Goal: Information Seeking & Learning: Learn about a topic

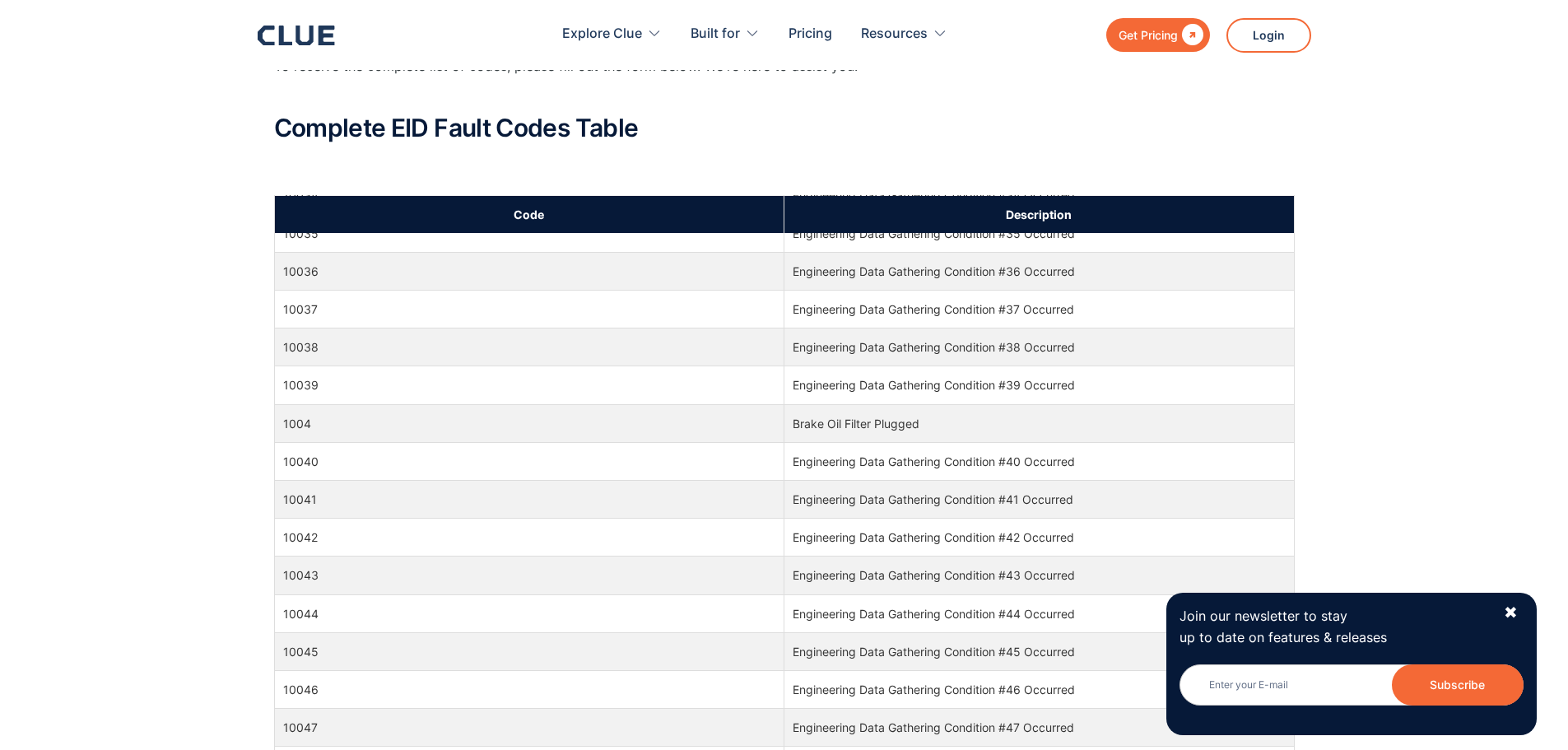
scroll to position [1564, 0]
